Goal: Find specific page/section: Find specific page/section

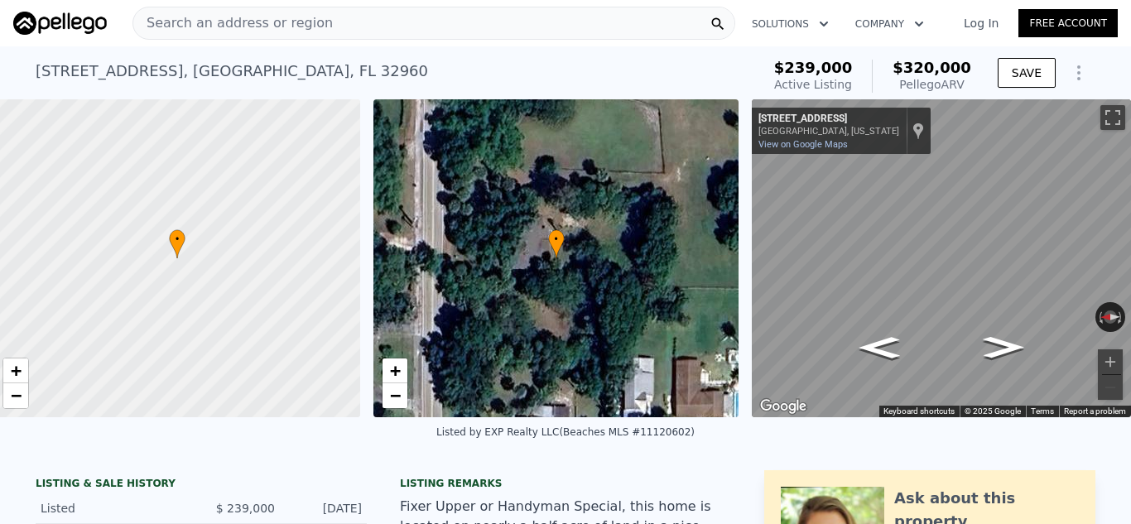
click at [296, 25] on span "Search an address or region" at bounding box center [233, 23] width 200 height 20
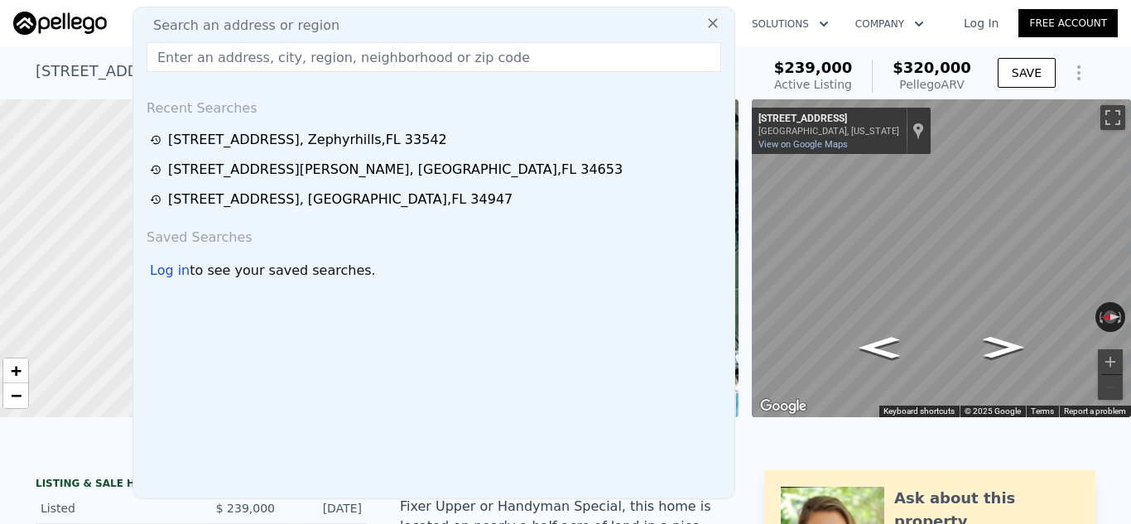
click at [296, 25] on span "Search an address or region" at bounding box center [240, 26] width 200 height 20
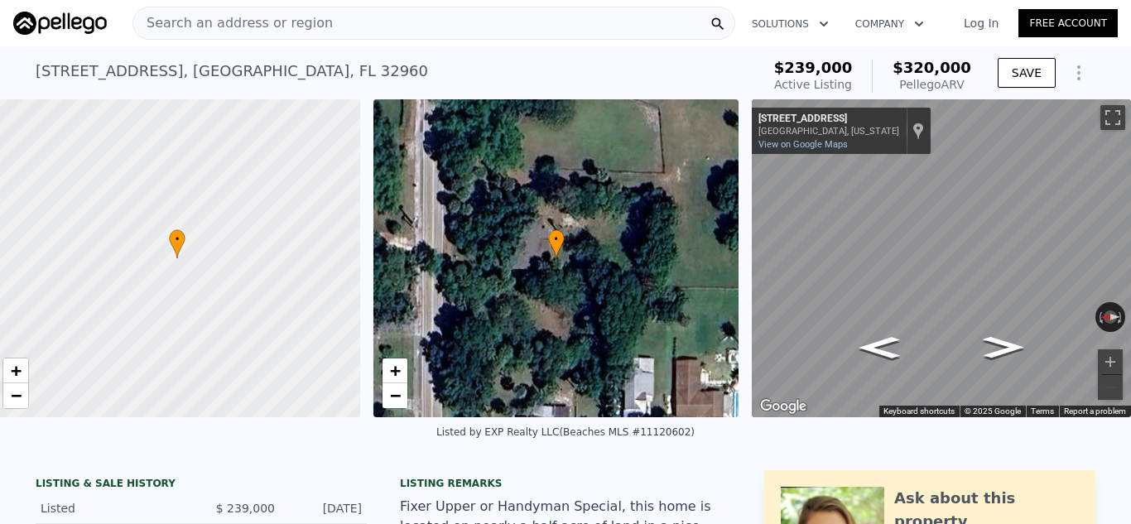
click at [745, 5] on div "Search an address or region Solutions Company Open main menu Log In Free Account" at bounding box center [565, 23] width 1105 height 40
click at [216, 20] on span "Search an address or region" at bounding box center [233, 23] width 200 height 20
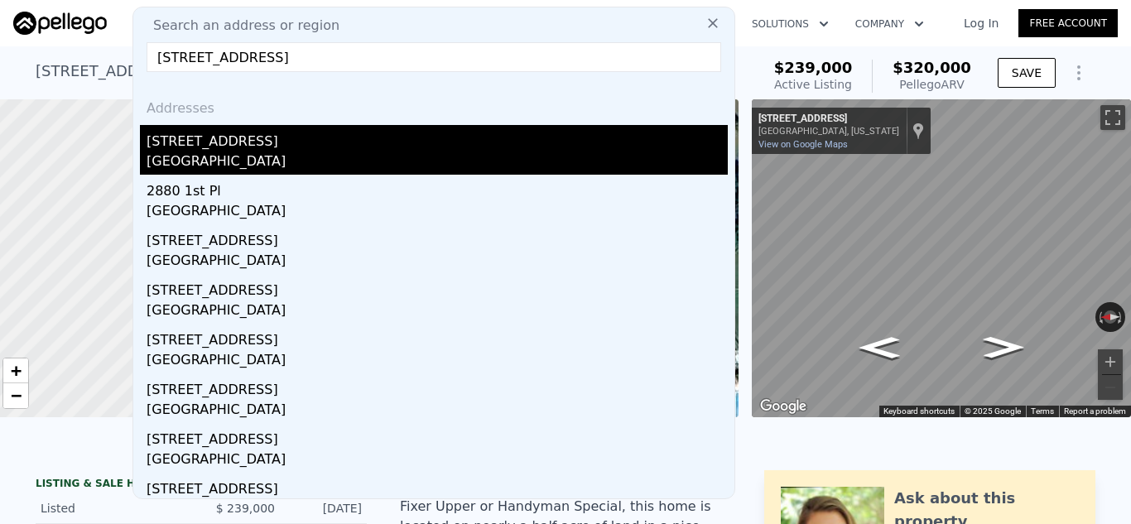
type input "[STREET_ADDRESS]"
click at [190, 152] on div "[GEOGRAPHIC_DATA]" at bounding box center [437, 163] width 581 height 23
